Goal: Find specific page/section: Find specific page/section

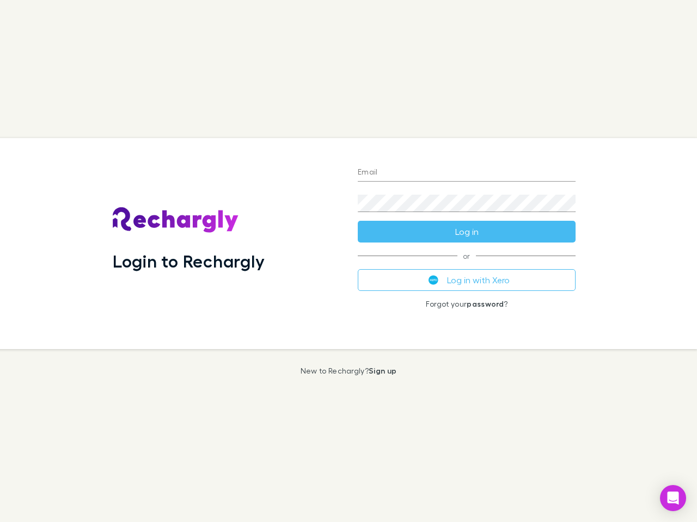
click at [348, 261] on div "Login to Rechargly" at bounding box center [226, 243] width 245 height 211
click at [466, 173] on input "Email" at bounding box center [467, 172] width 218 height 17
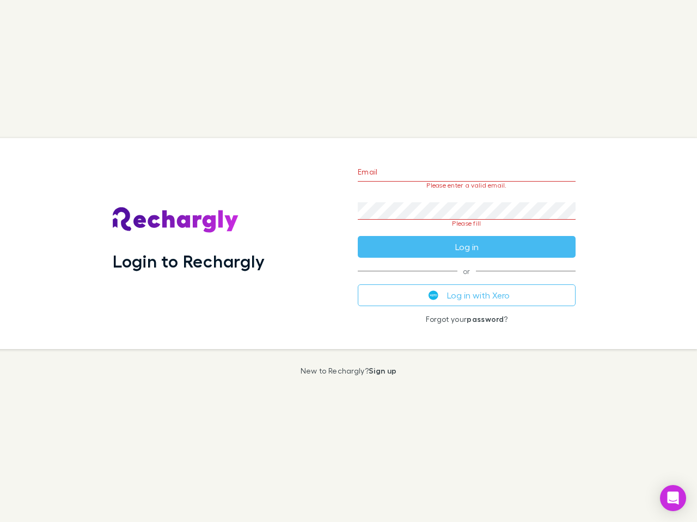
click at [466, 232] on form "Email Please enter a valid email. Password Please fill Log in" at bounding box center [467, 207] width 218 height 102
click at [466, 280] on div "Email Please enter a valid email. Password Please fill Log in or Log in with Xe…" at bounding box center [466, 243] width 235 height 211
click at [673, 499] on icon "Open Intercom Messenger" at bounding box center [672, 498] width 11 height 13
